Goal: Information Seeking & Learning: Learn about a topic

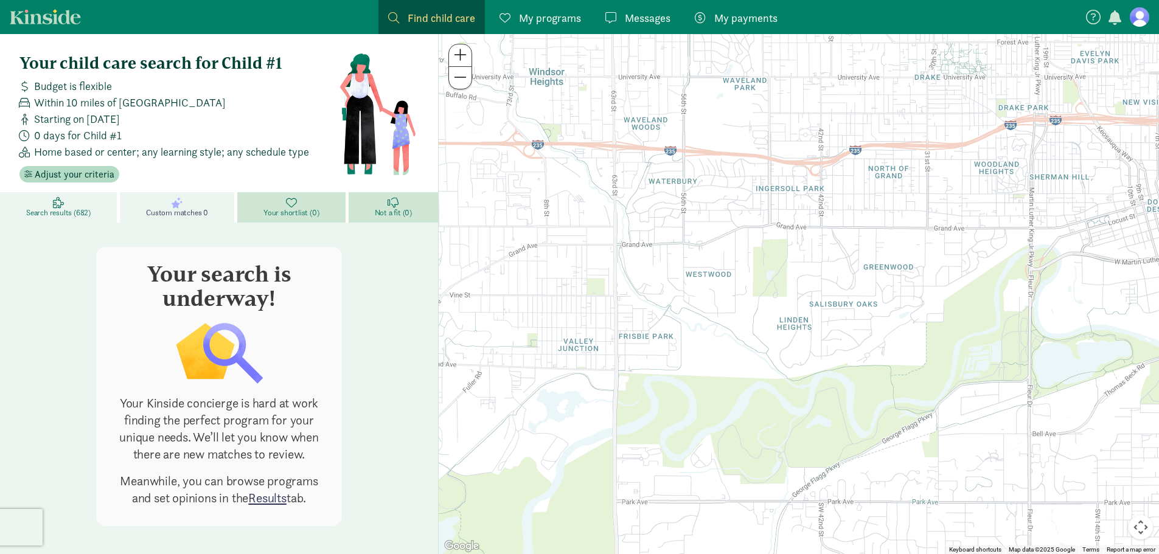
click at [63, 209] on span "Search results (682)" at bounding box center [58, 213] width 65 height 10
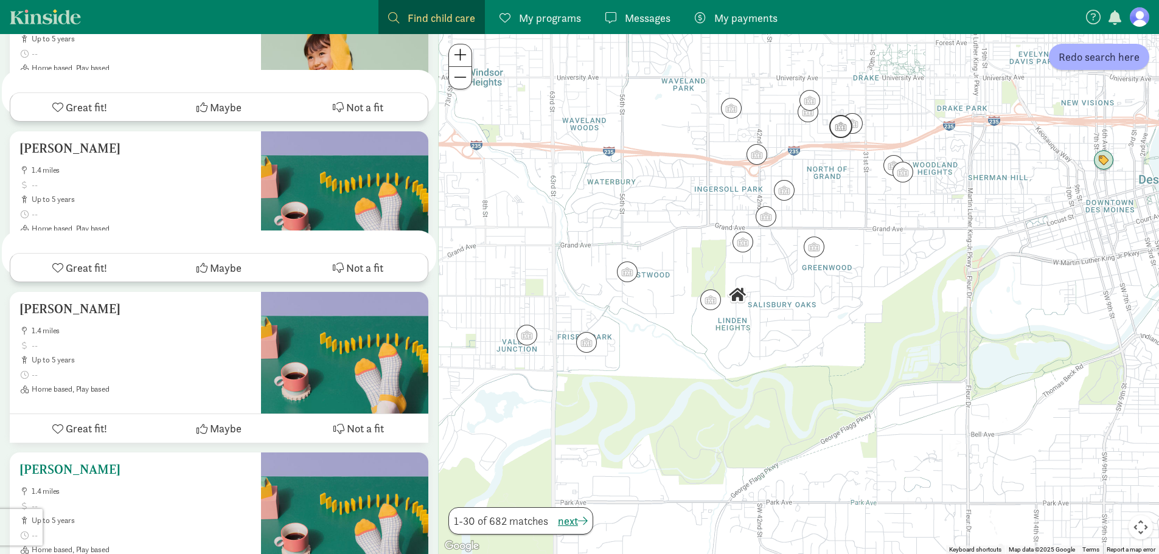
scroll to position [4078, 0]
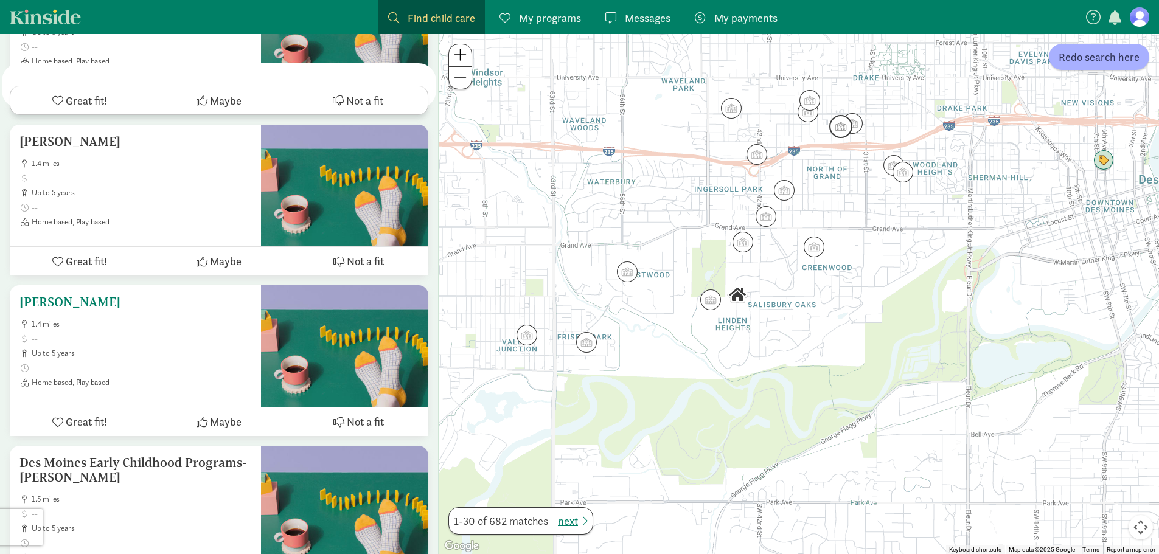
drag, startPoint x: 50, startPoint y: 241, endPoint x: 38, endPoint y: 237, distance: 12.3
click at [38, 295] on h5 "[PERSON_NAME]" at bounding box center [135, 302] width 232 height 15
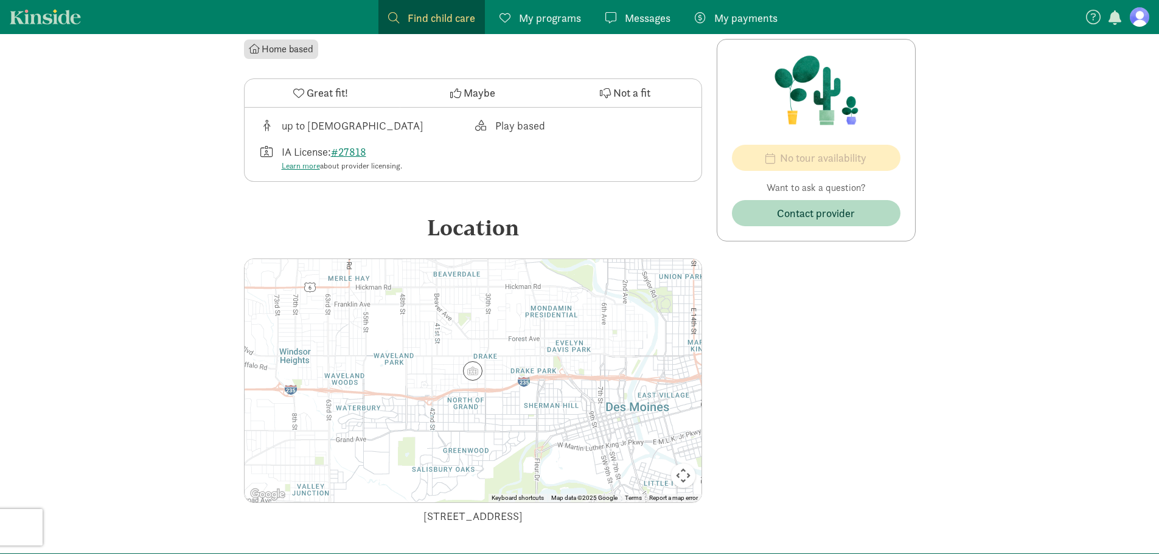
scroll to position [365, 0]
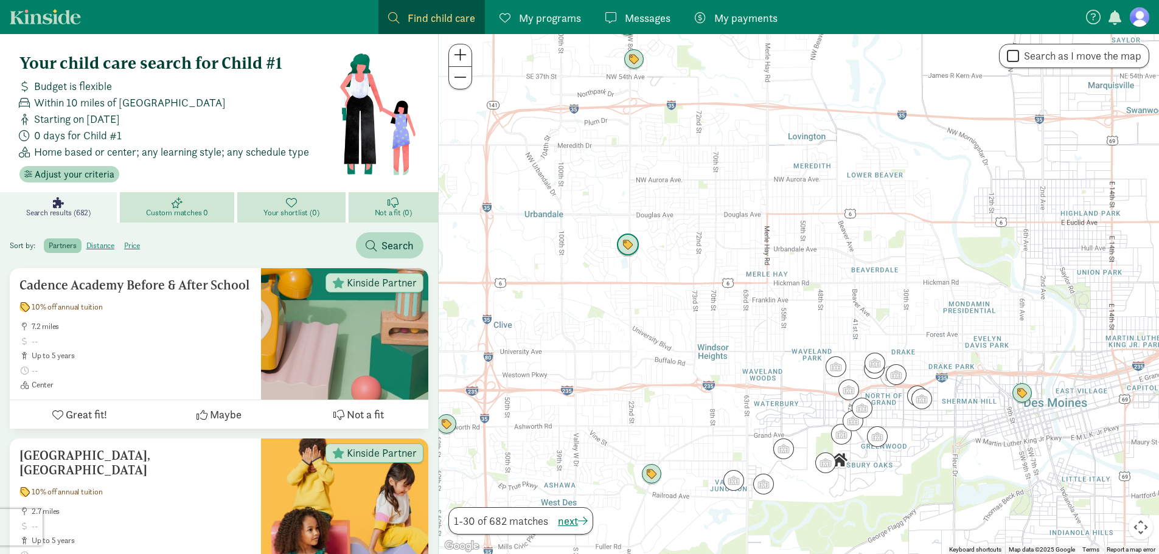
click at [634, 249] on img "Click to see details" at bounding box center [628, 245] width 23 height 23
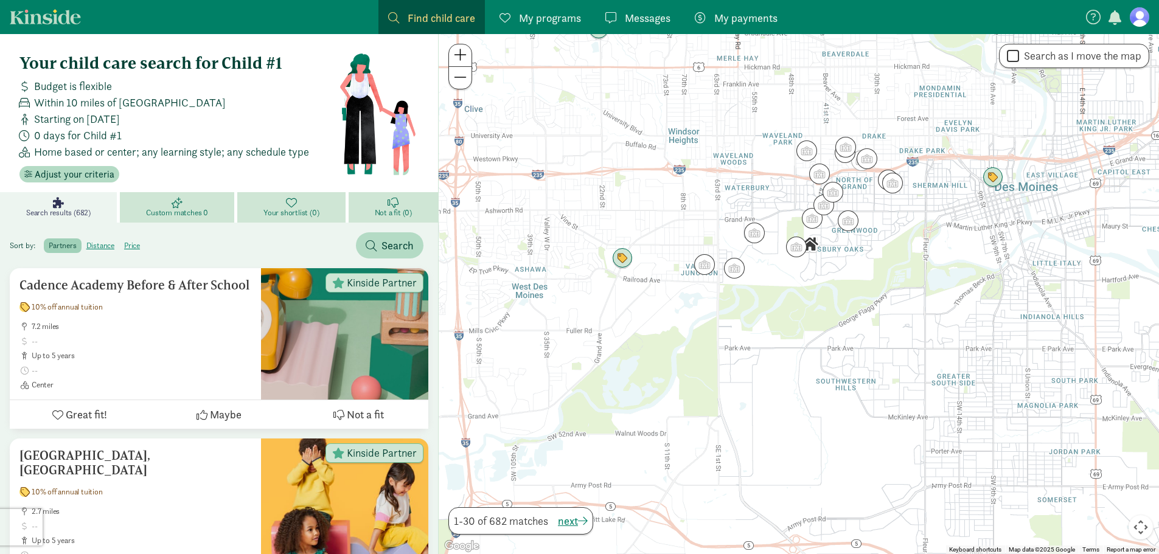
drag, startPoint x: 670, startPoint y: 457, endPoint x: 638, endPoint y: 156, distance: 302.4
click at [638, 156] on div "To navigate, press the arrow keys." at bounding box center [799, 294] width 721 height 520
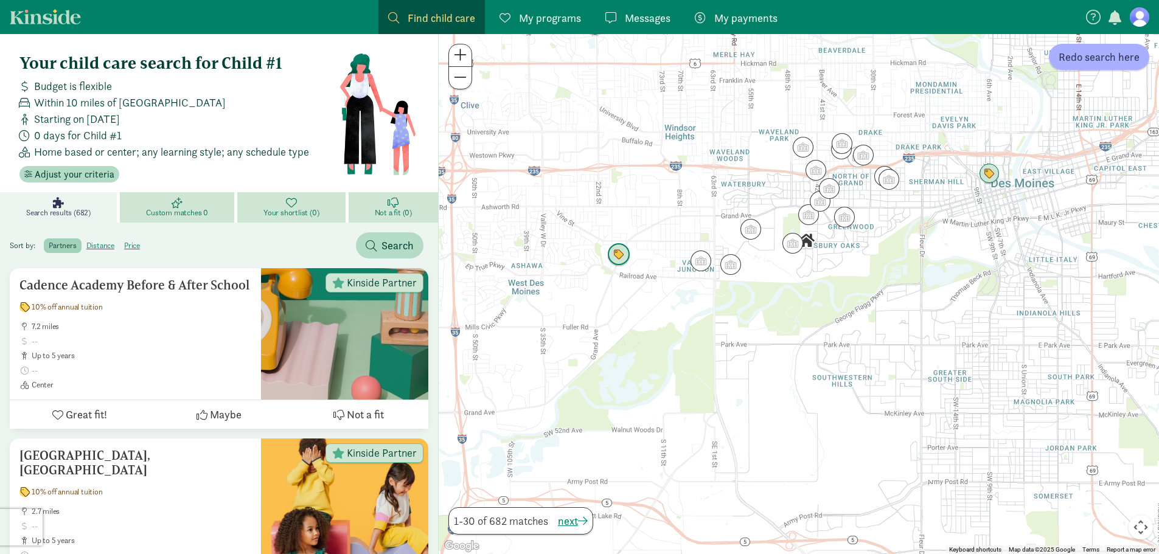
click at [615, 255] on img "Click to see details" at bounding box center [618, 254] width 23 height 23
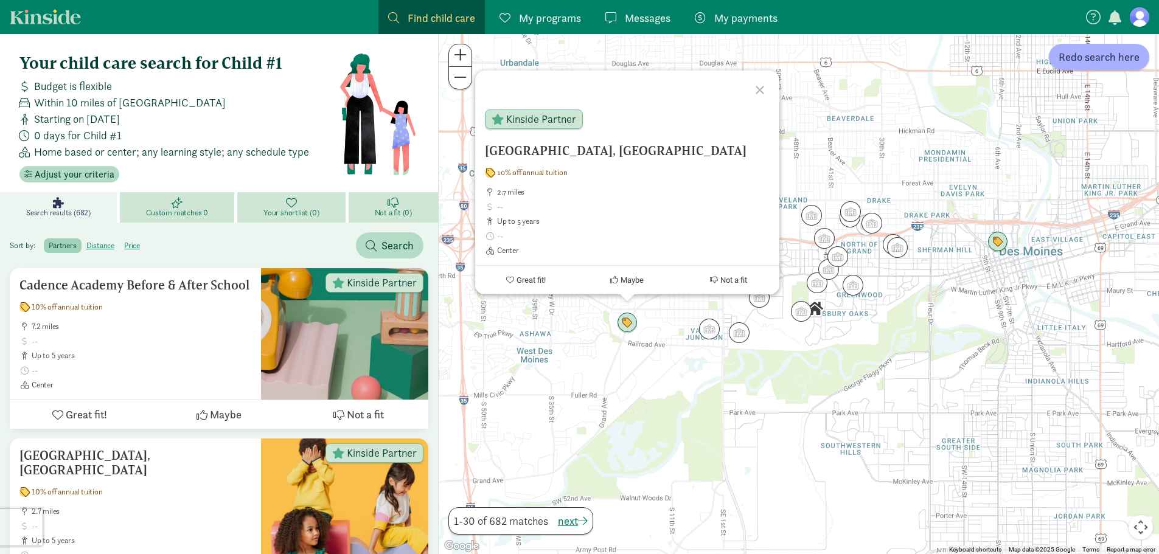
click at [758, 92] on div at bounding box center [761, 88] width 35 height 35
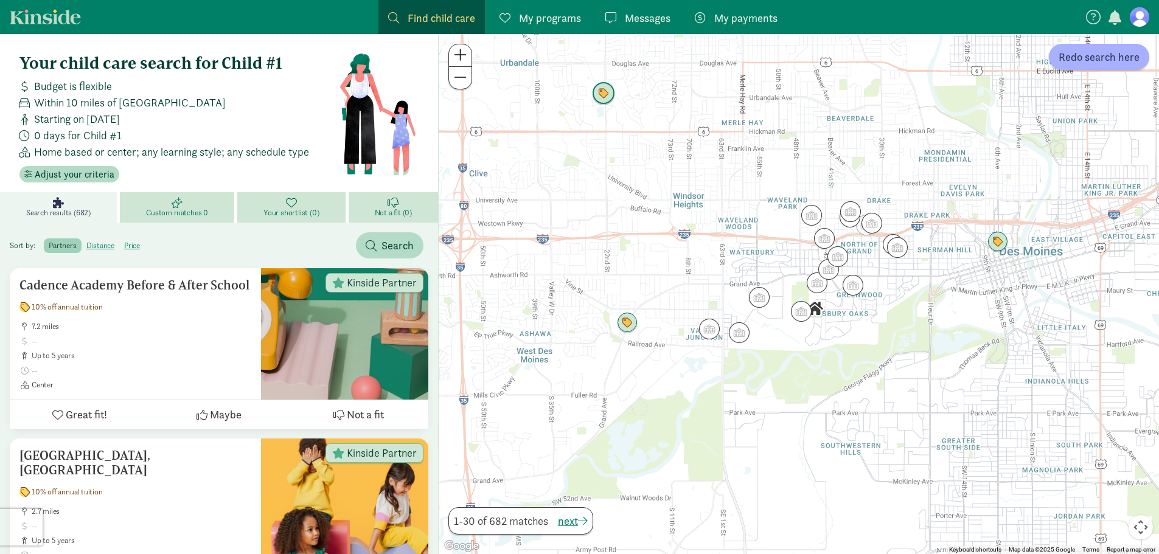
click at [602, 99] on img "Click to see details" at bounding box center [603, 93] width 23 height 23
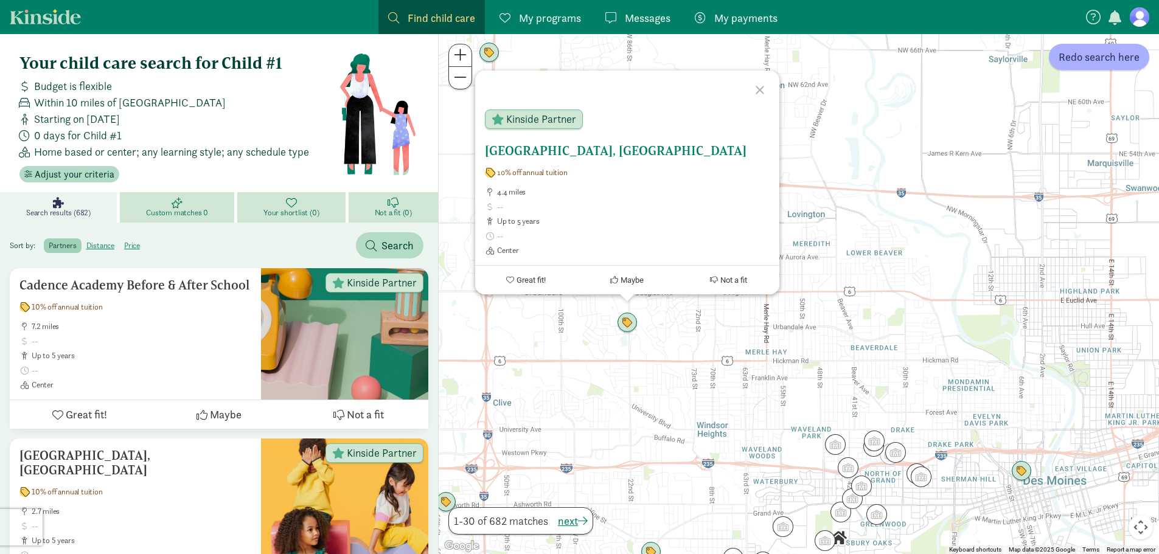
click at [584, 153] on h5 "[GEOGRAPHIC_DATA], [GEOGRAPHIC_DATA]" at bounding box center [627, 151] width 285 height 15
